Goal: Information Seeking & Learning: Learn about a topic

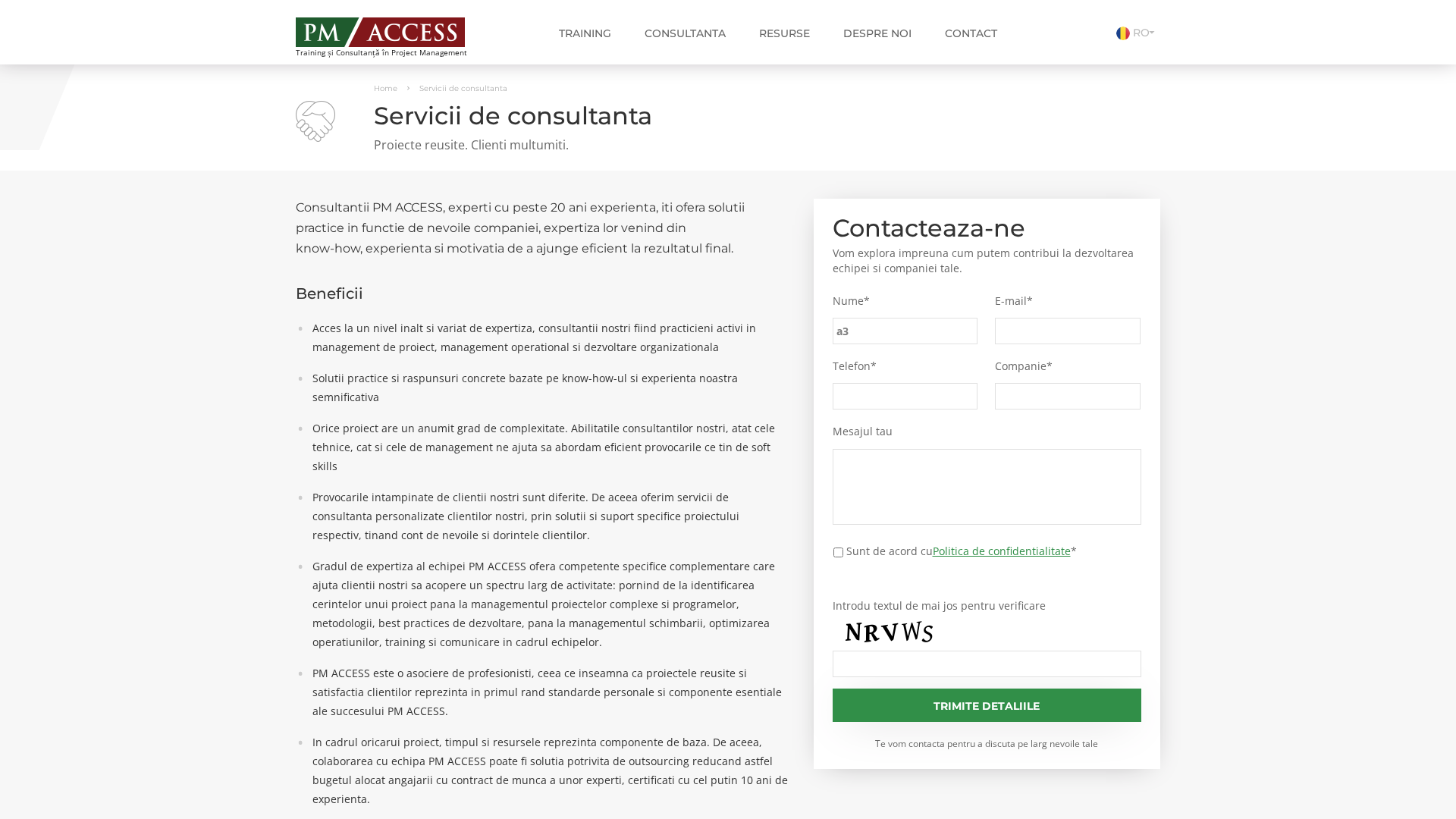
type input "a3f"
type input "2cc"
type input "c1c"
type input "f4f"
type input "e78"
